Goal: Information Seeking & Learning: Learn about a topic

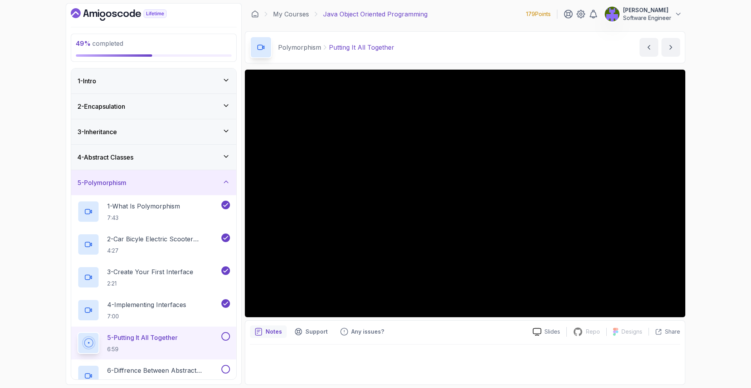
scroll to position [212, 0]
